Goal: Find specific page/section: Find specific page/section

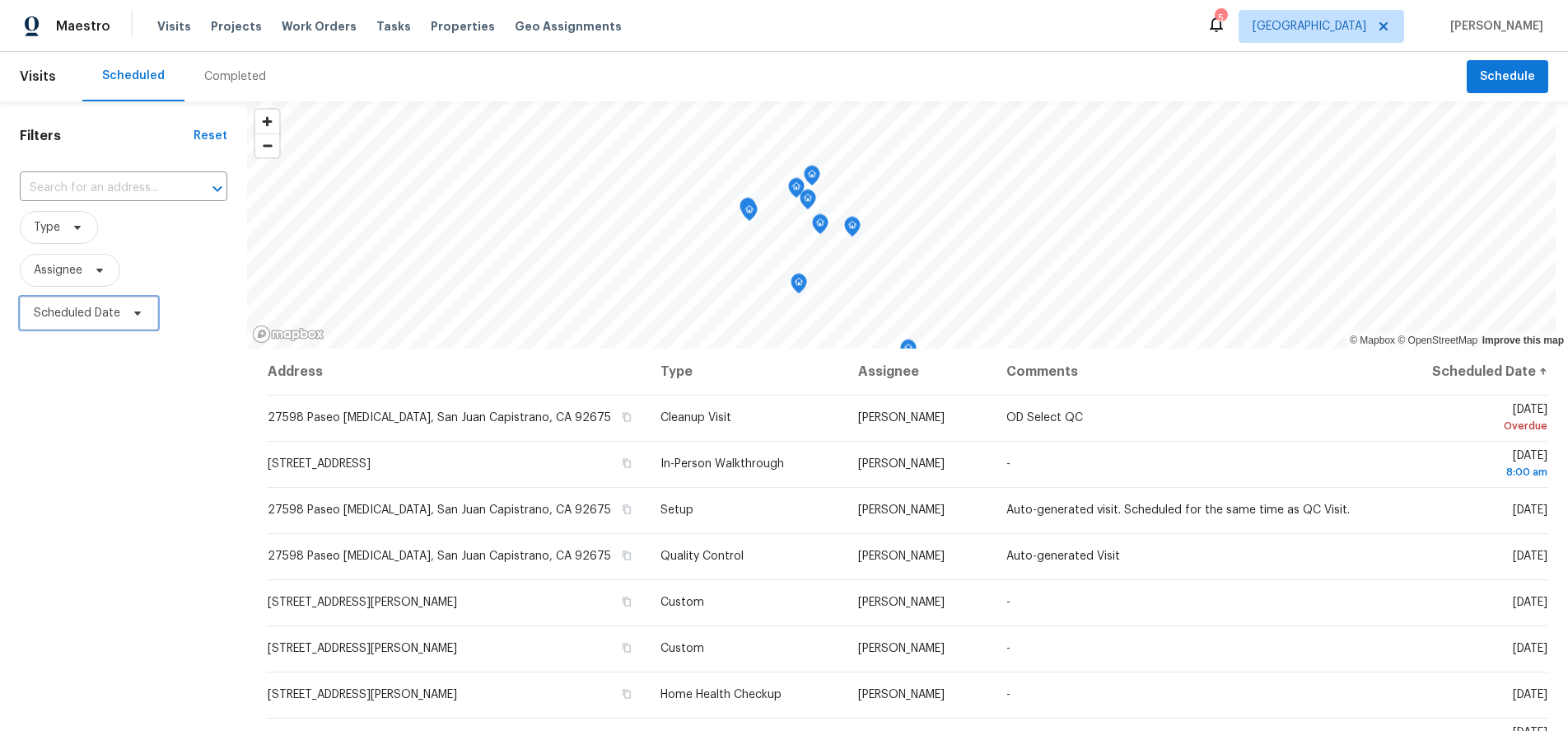
click at [93, 309] on span "Scheduled Date" at bounding box center [77, 313] width 87 height 17
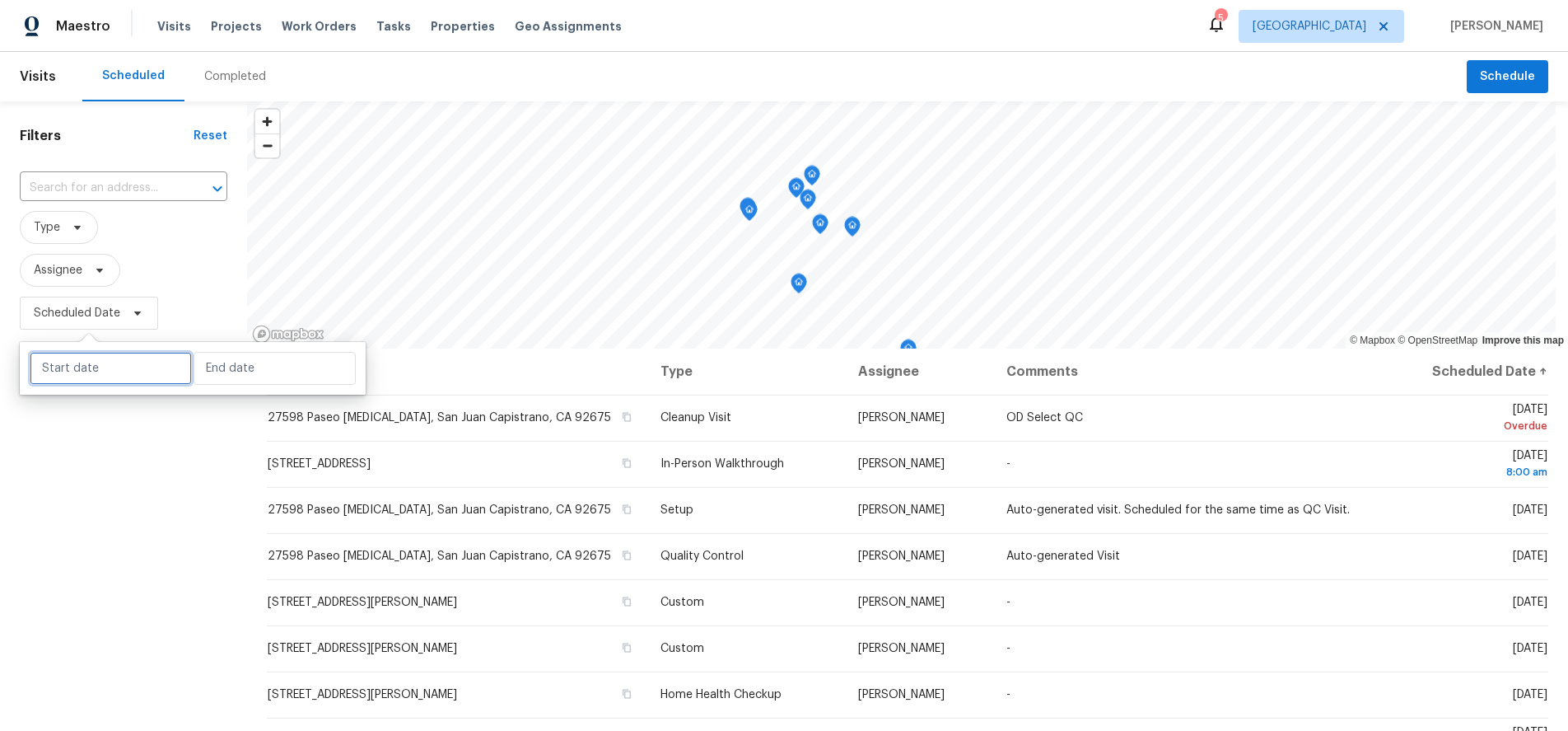
click at [110, 370] on input "text" at bounding box center [111, 369] width 163 height 33
select select "7"
select select "2025"
select select "8"
select select "2025"
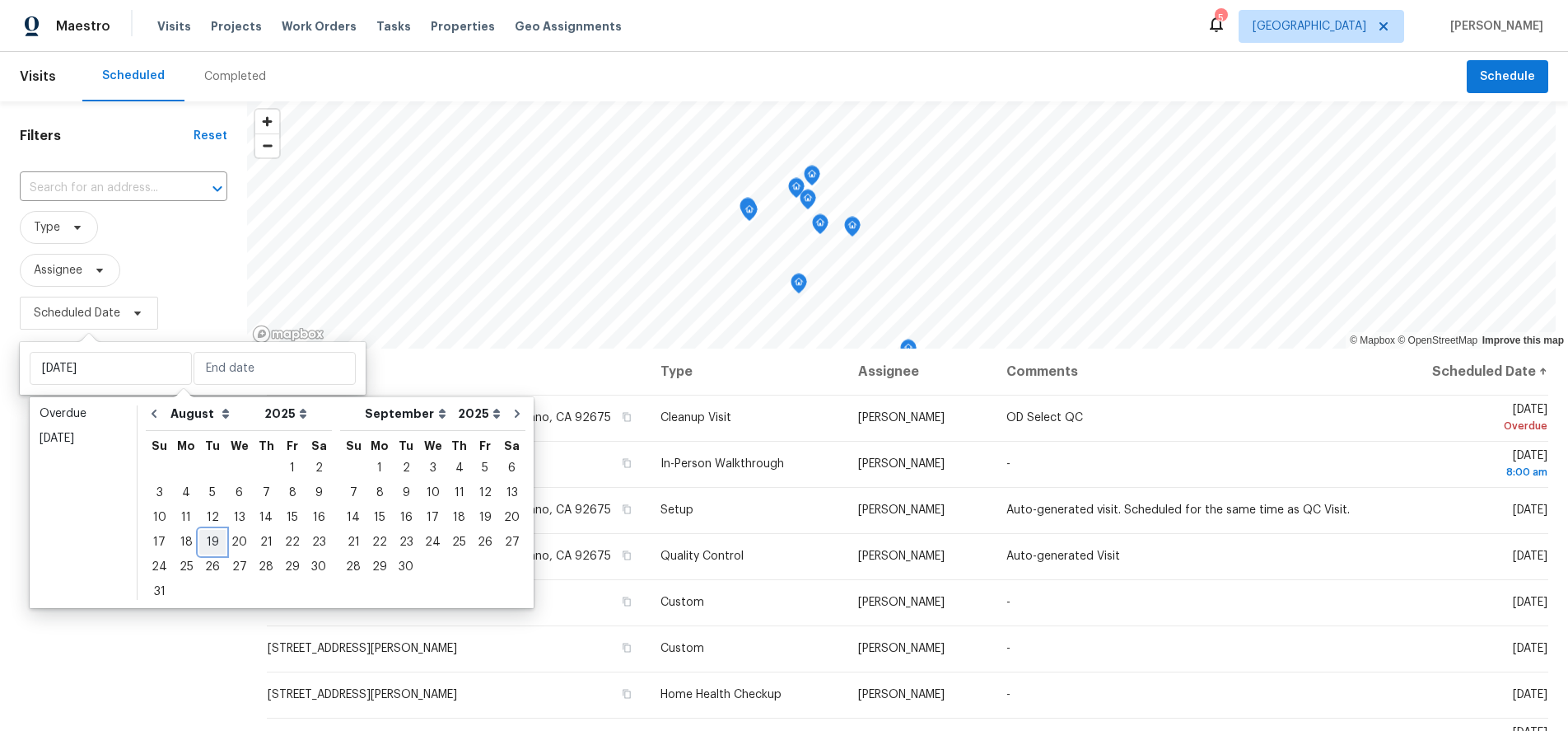
click at [209, 546] on div "19" at bounding box center [213, 542] width 27 height 23
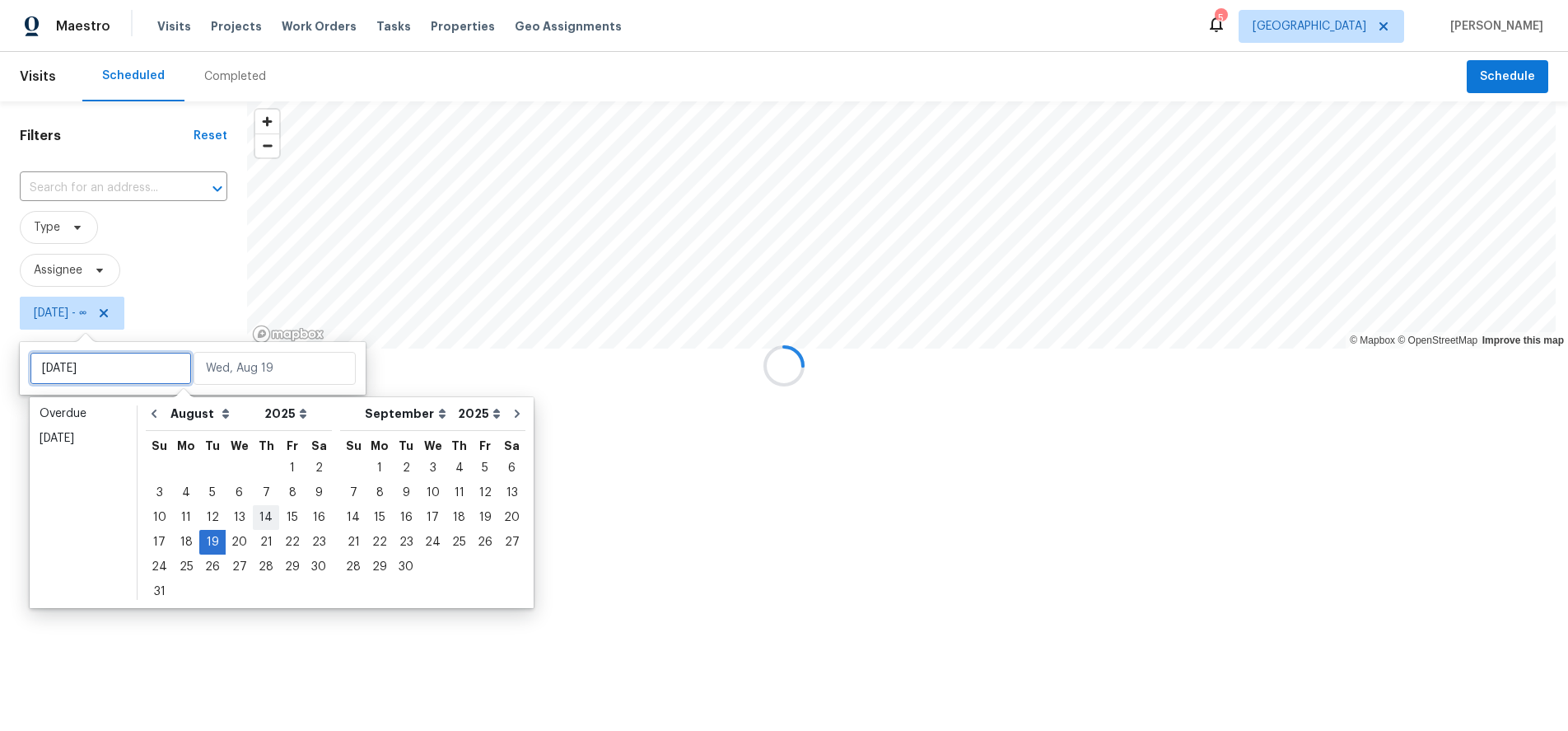
type input "[DATE]"
click at [234, 537] on div "20" at bounding box center [239, 542] width 28 height 23
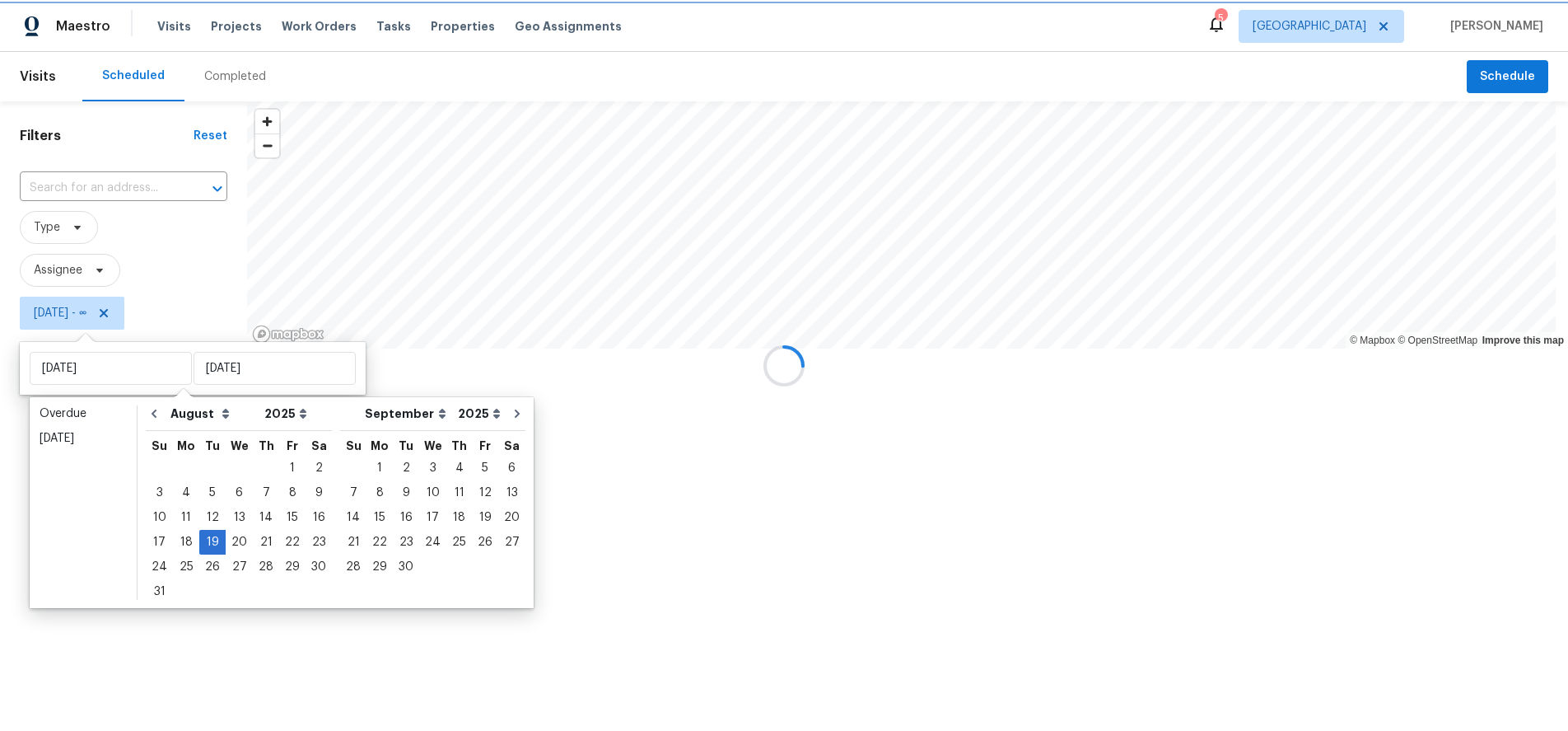
type input "[DATE]"
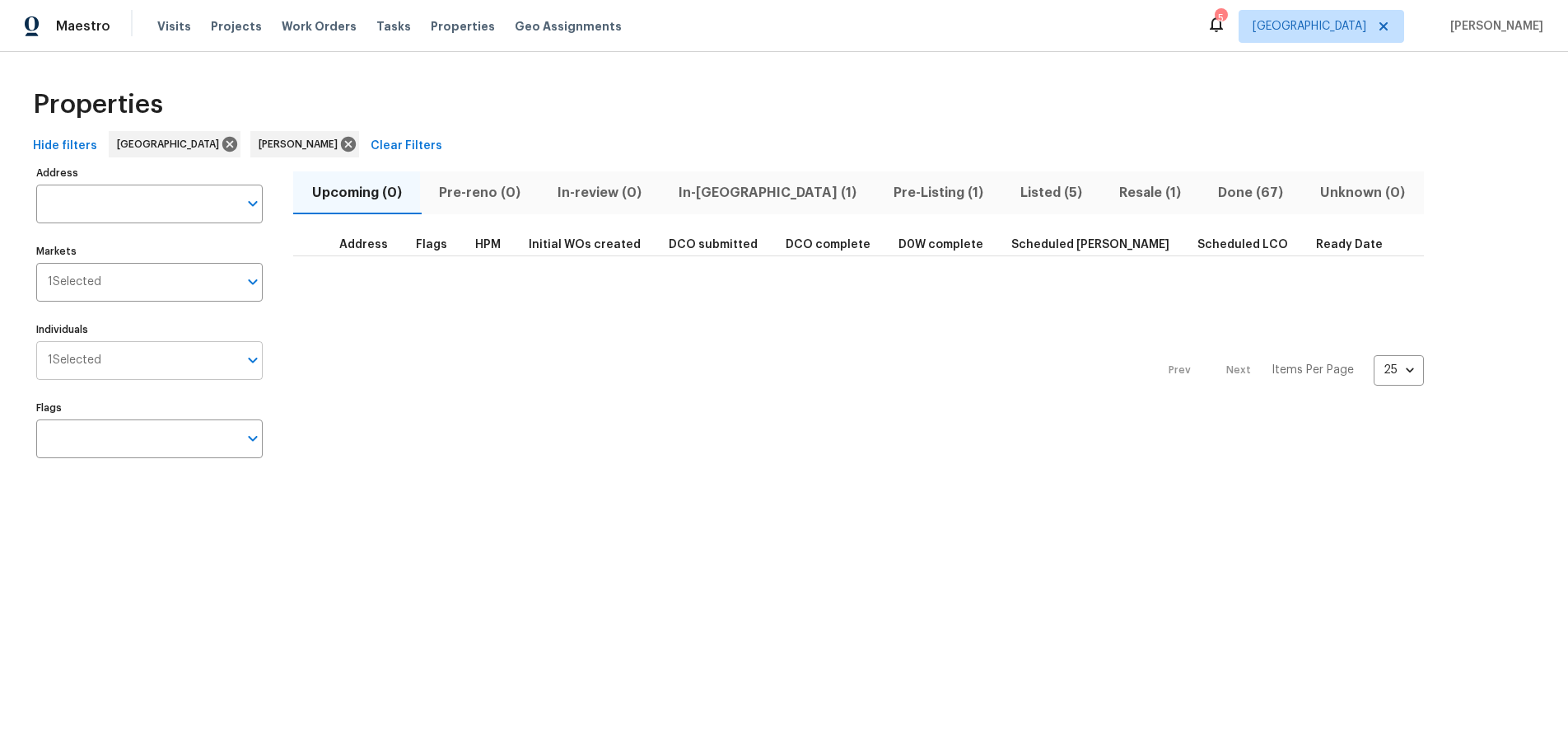
click at [141, 370] on input "Individuals" at bounding box center [169, 360] width 137 height 38
type input "[PERSON_NAME]"
